Goal: Transaction & Acquisition: Purchase product/service

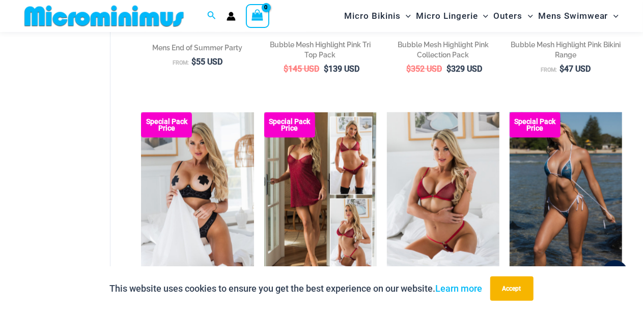
scroll to position [601, 0]
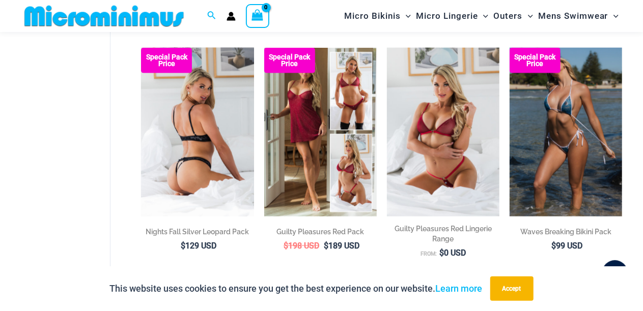
type input "**********"
click at [208, 139] on img at bounding box center [197, 132] width 112 height 169
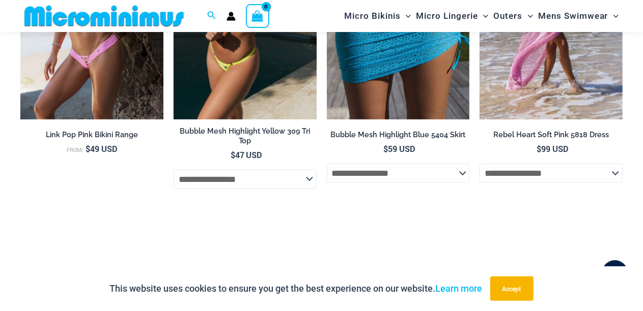
scroll to position [2681, 0]
